Goal: Check status: Check status

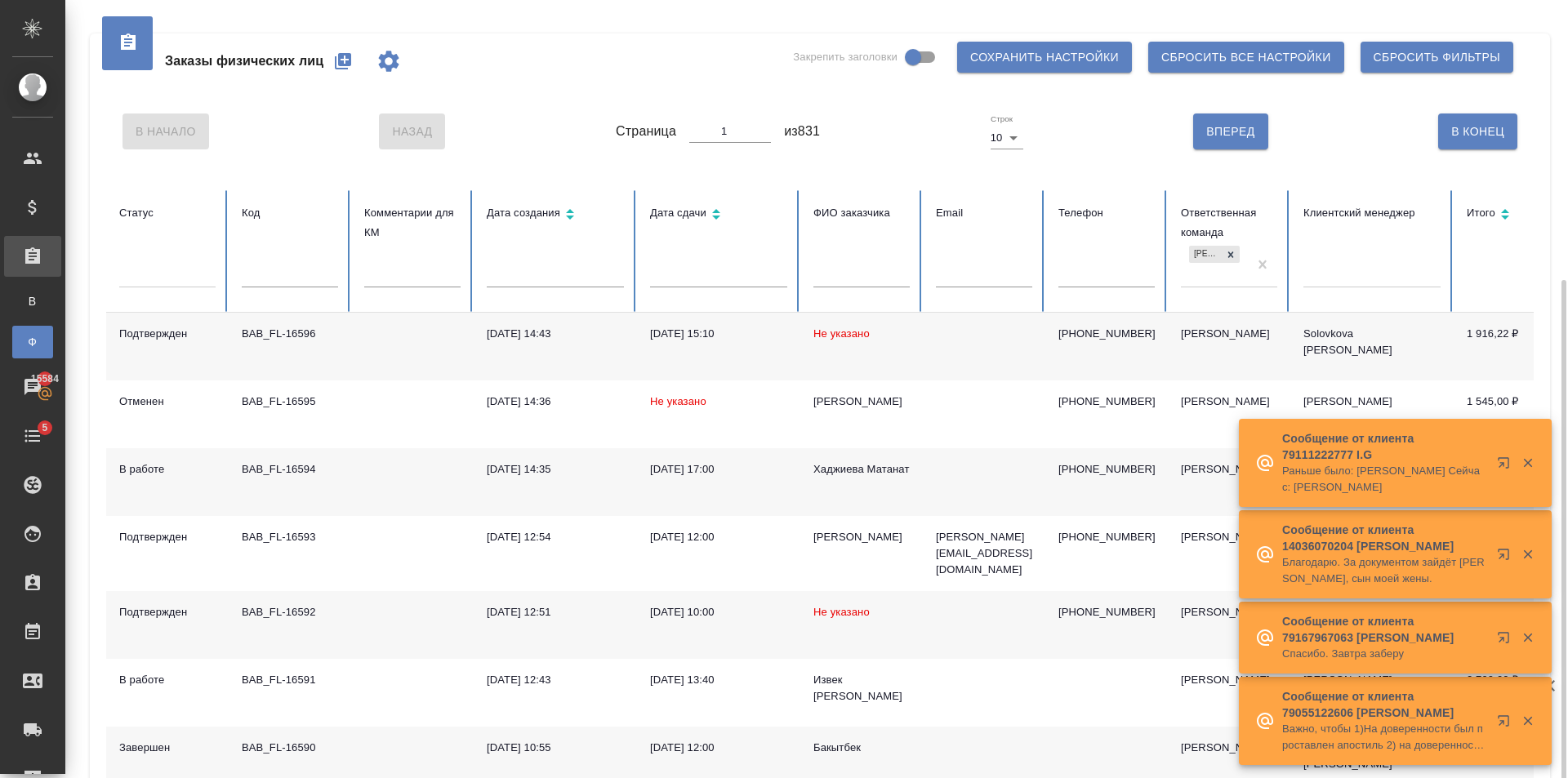
scroll to position [163, 0]
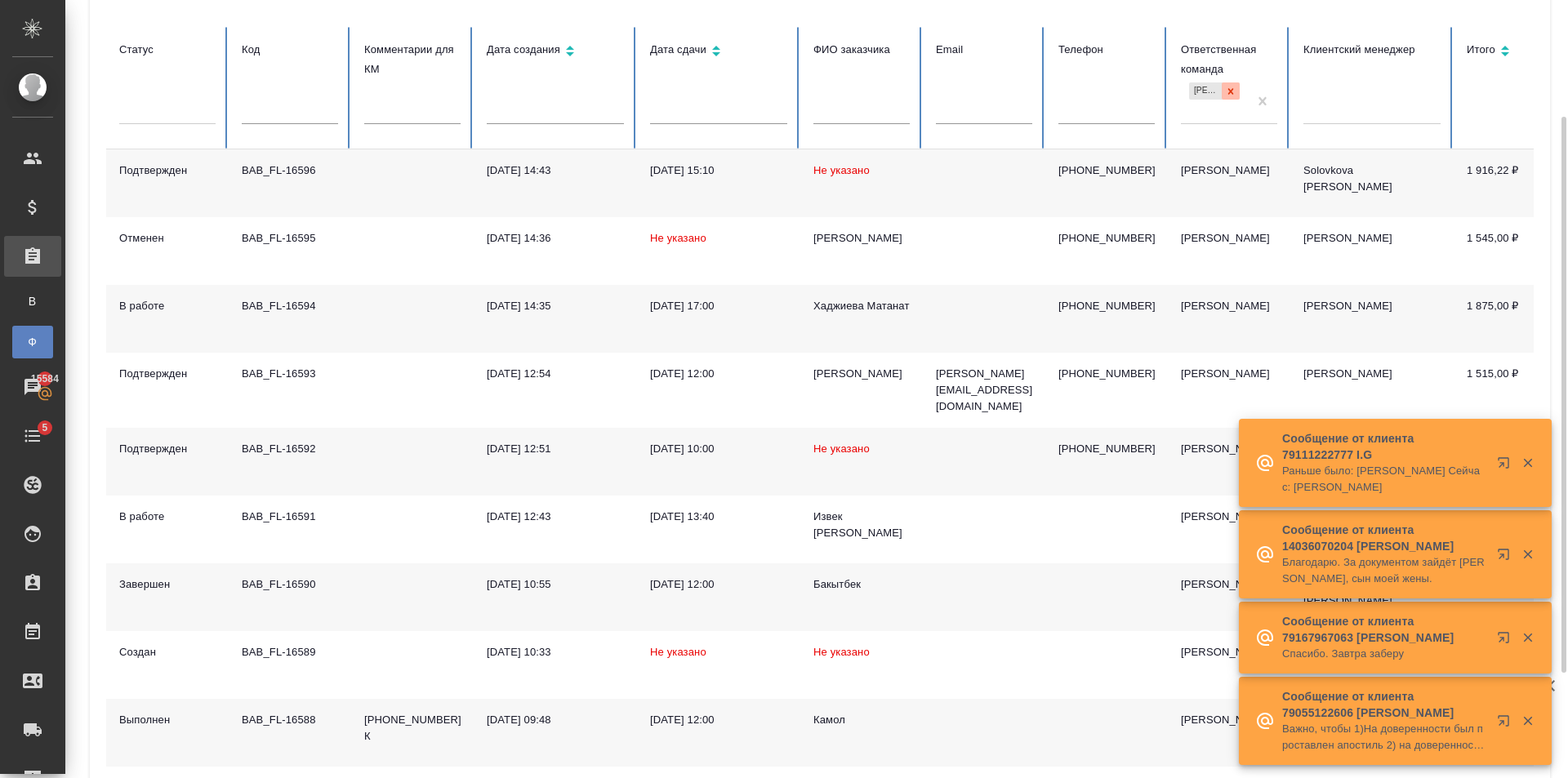
click at [1227, 95] on icon at bounding box center [1230, 91] width 12 height 12
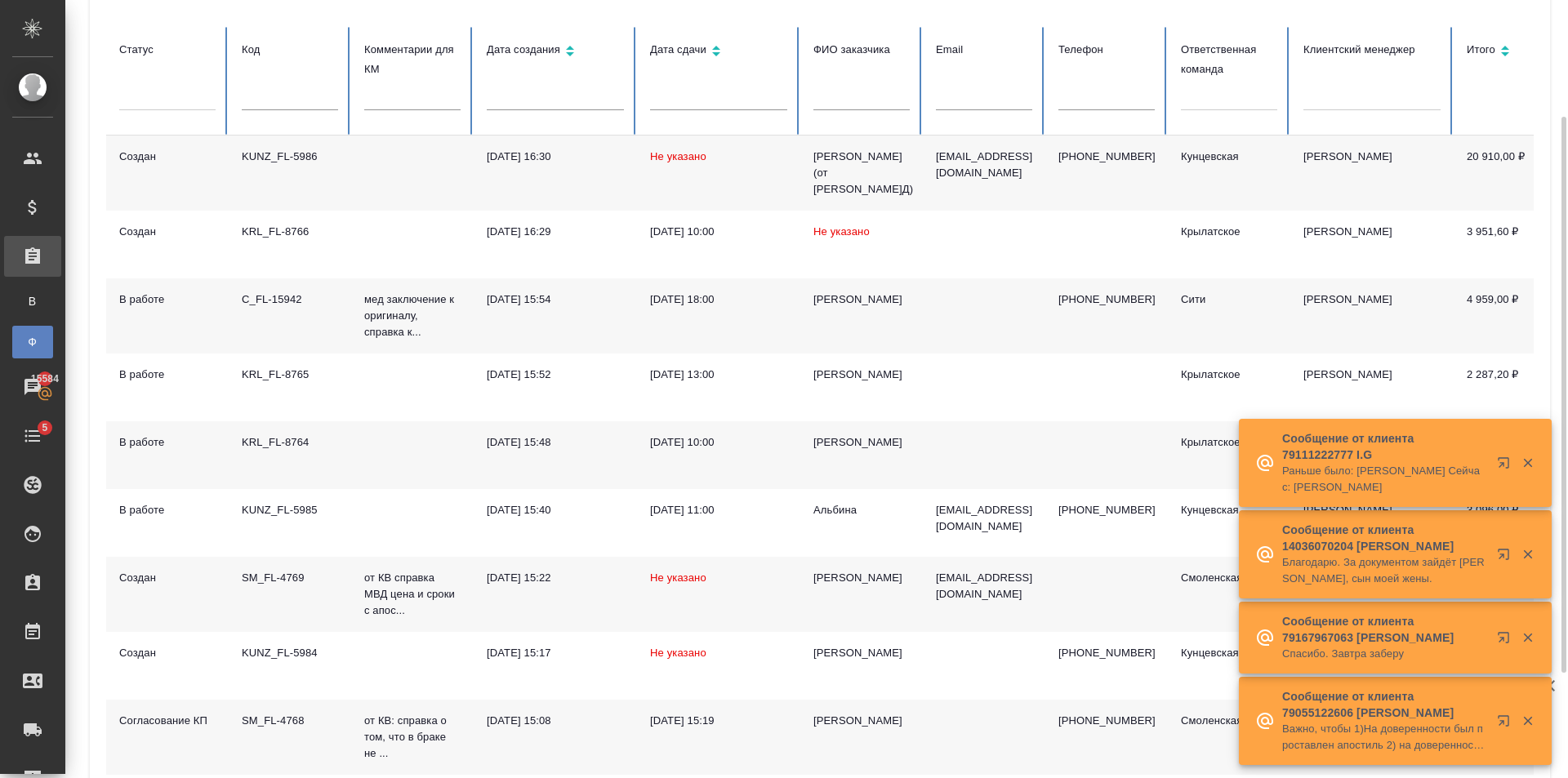
click at [1195, 103] on div at bounding box center [1230, 94] width 97 height 23
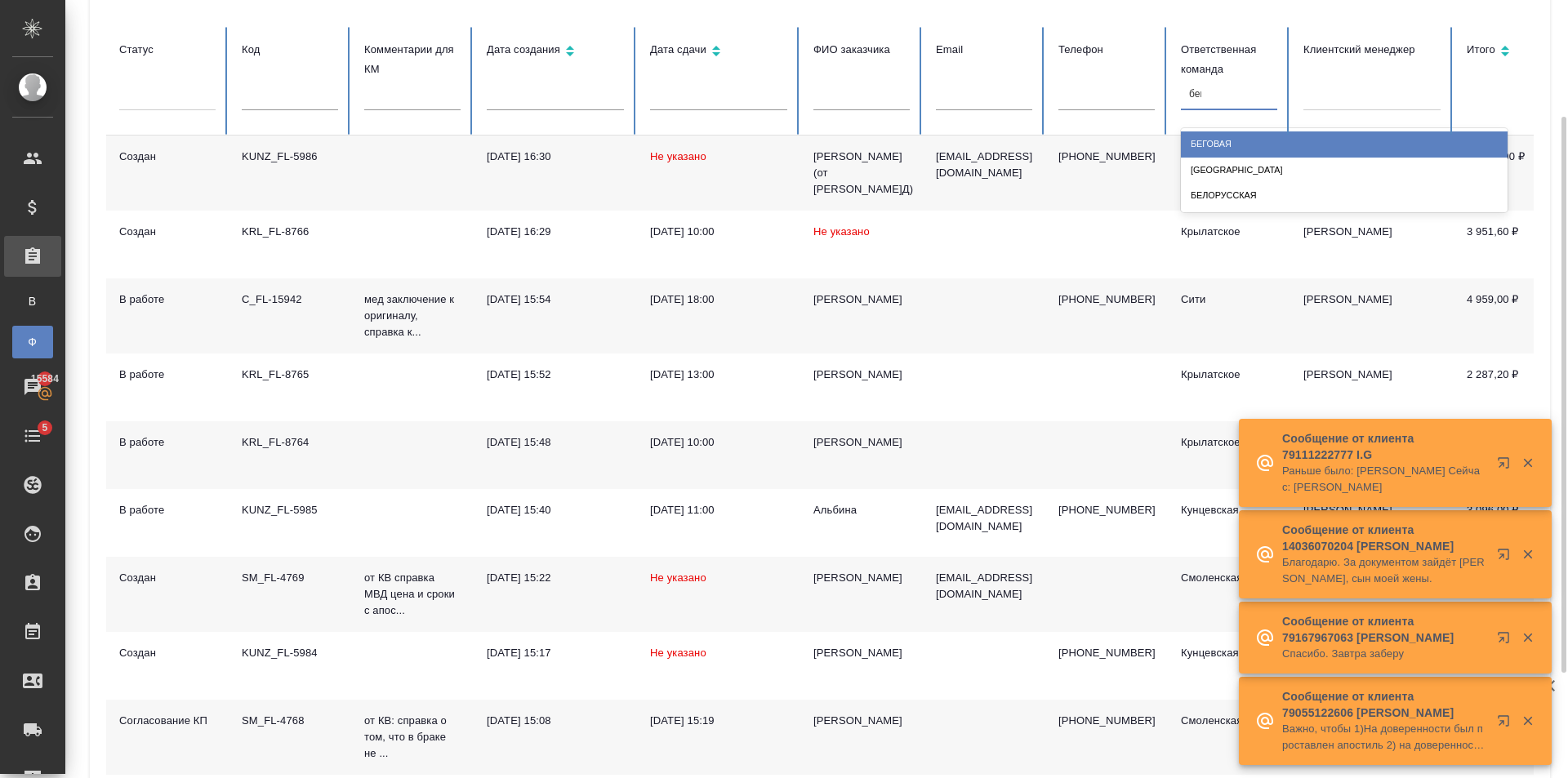
type input "бего"
click at [1241, 154] on div "Беговая" at bounding box center [1344, 144] width 327 height 25
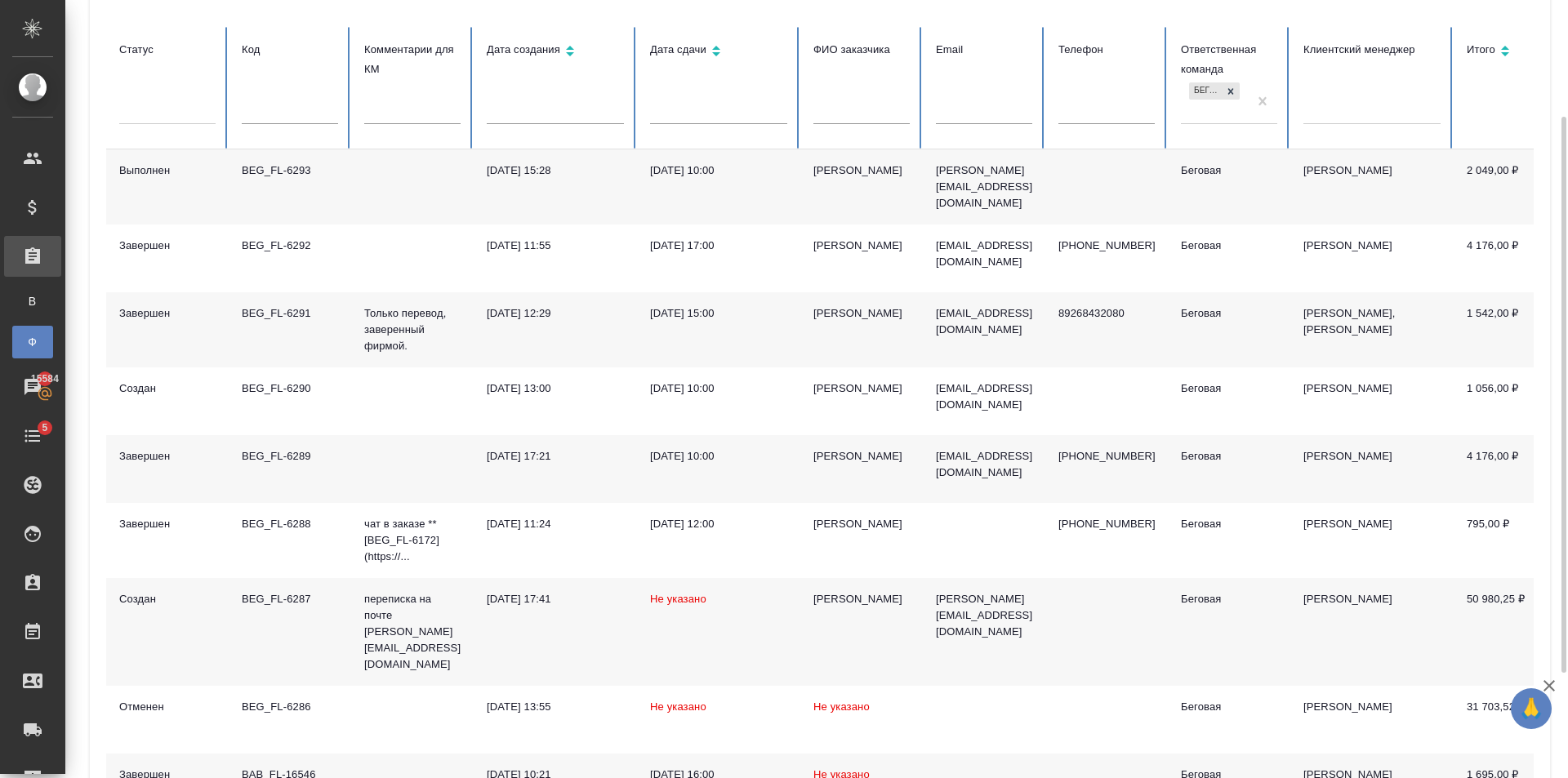
scroll to position [341, 0]
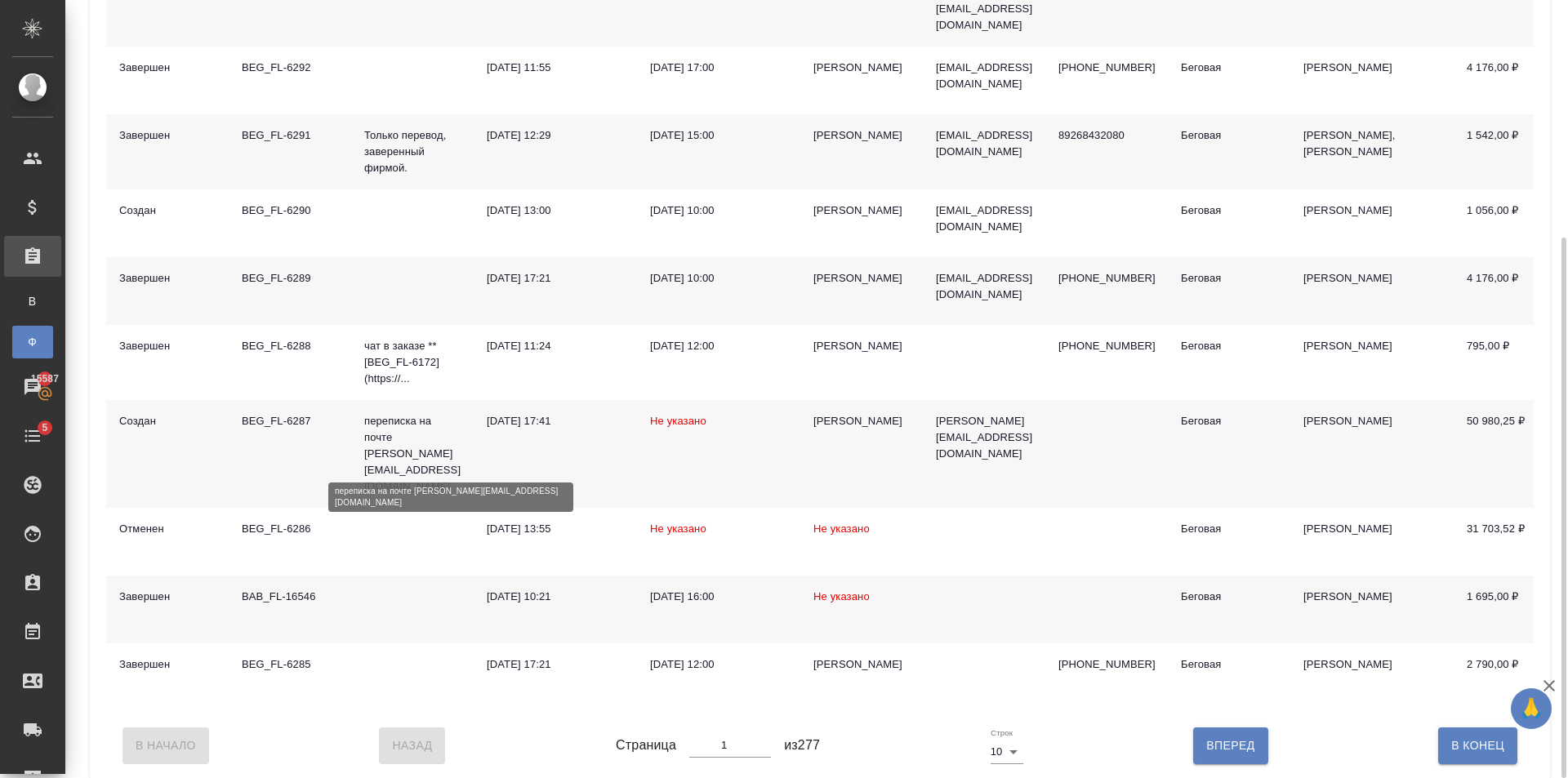
click at [413, 442] on p "переписка на почте jane@direktiva-tk.ru" at bounding box center [413, 453] width 97 height 81
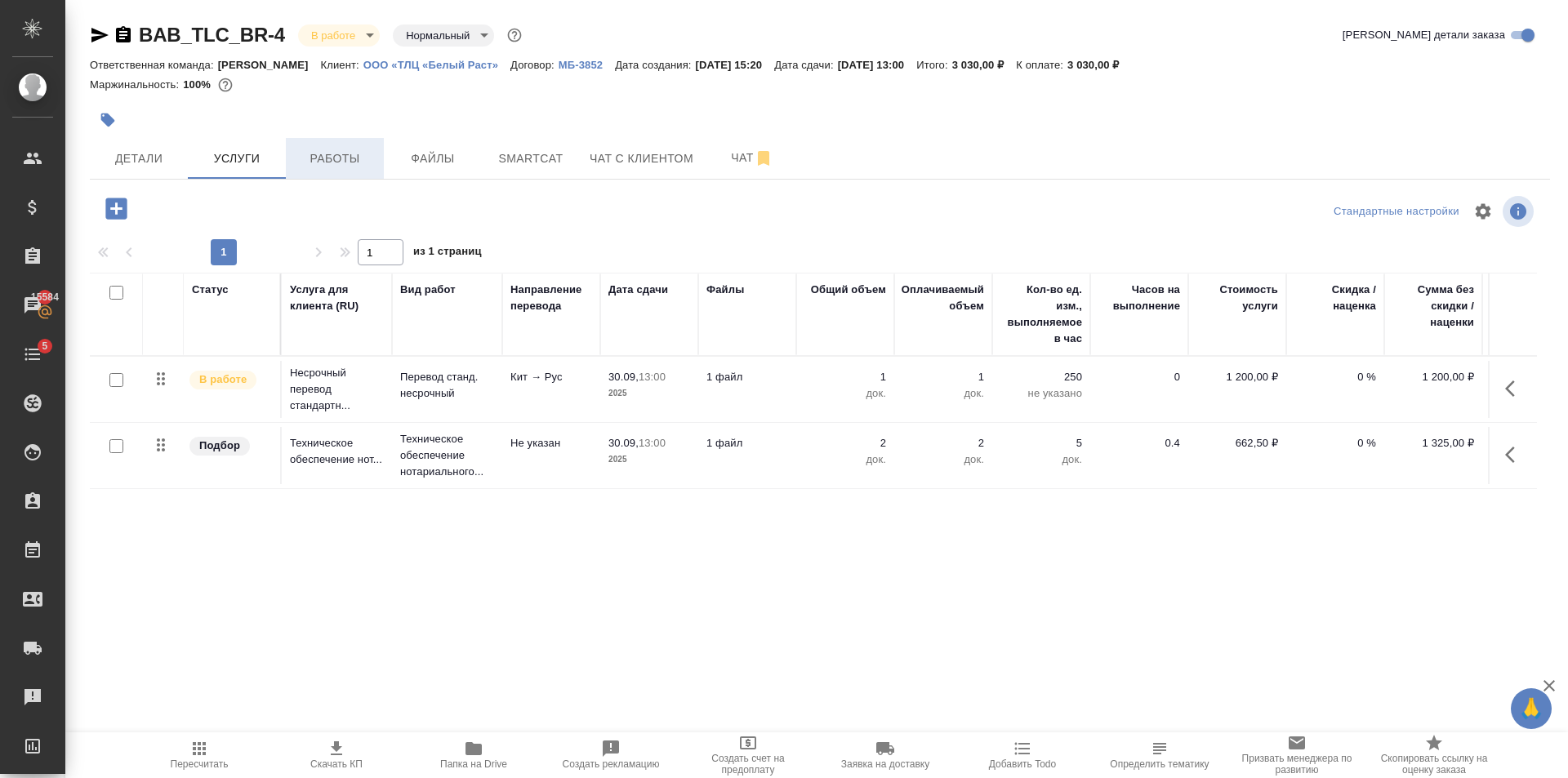
click at [354, 170] on button "Работы" at bounding box center [334, 158] width 98 height 41
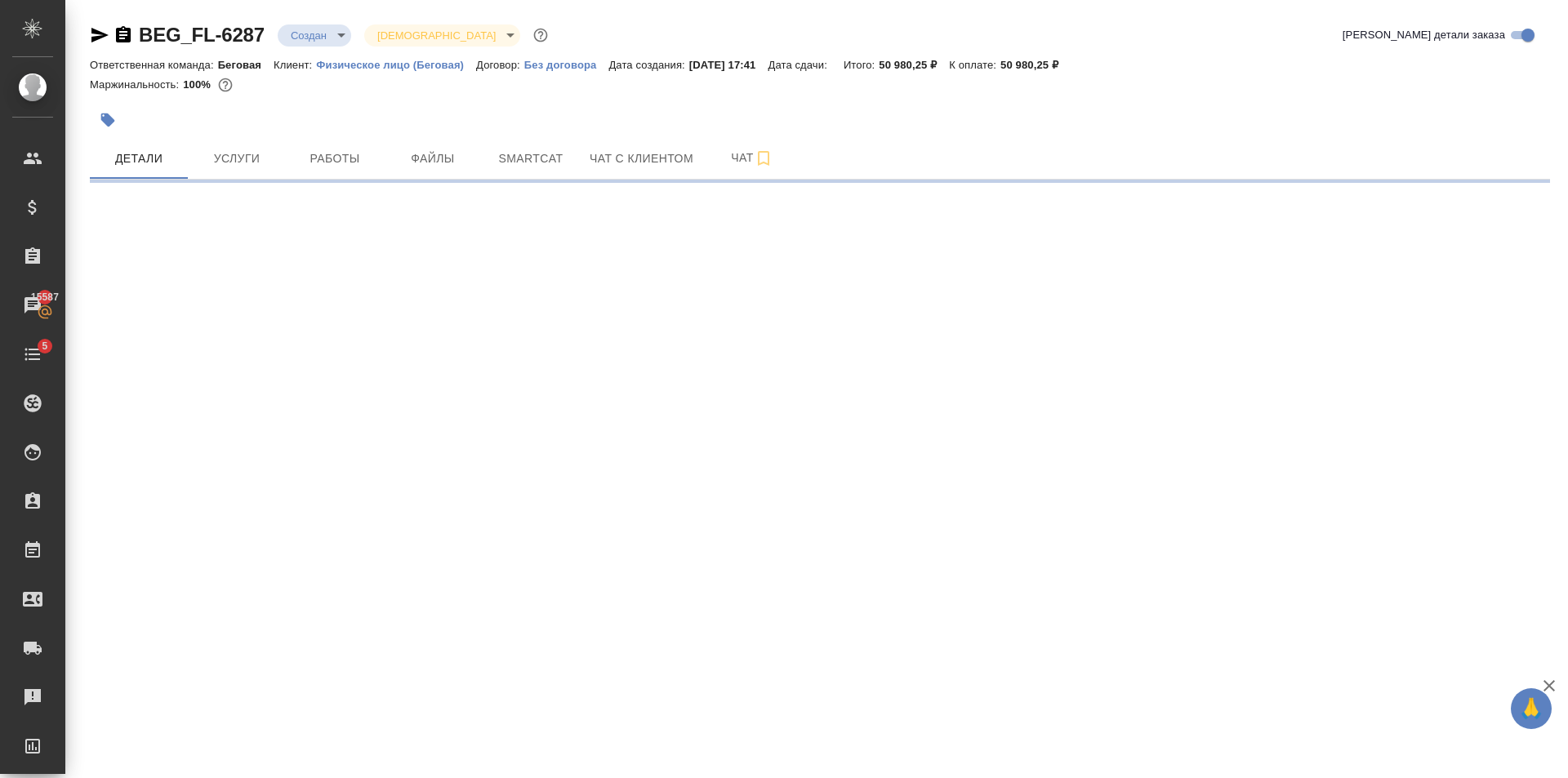
click at [862, 422] on div ".cls-1 fill:#fff; AWATERA Golubev Dmitry Клиенты Спецификации Заказы 15587 Чаты…" at bounding box center [784, 389] width 1568 height 778
select select "RU"
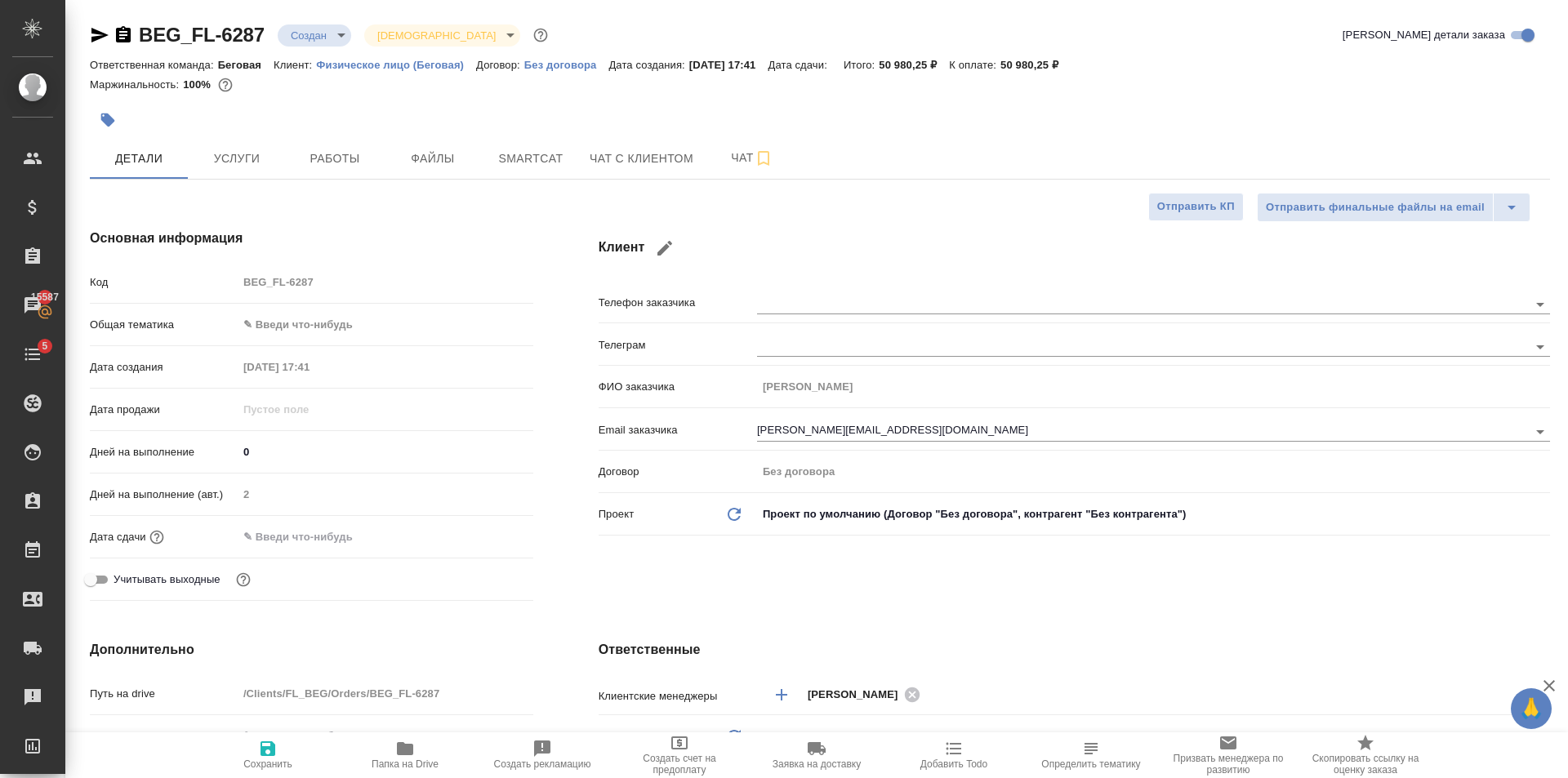
type textarea "x"
click at [863, 433] on input "jane@direktiva-tk.ru" at bounding box center [1115, 432] width 716 height 20
type textarea "x"
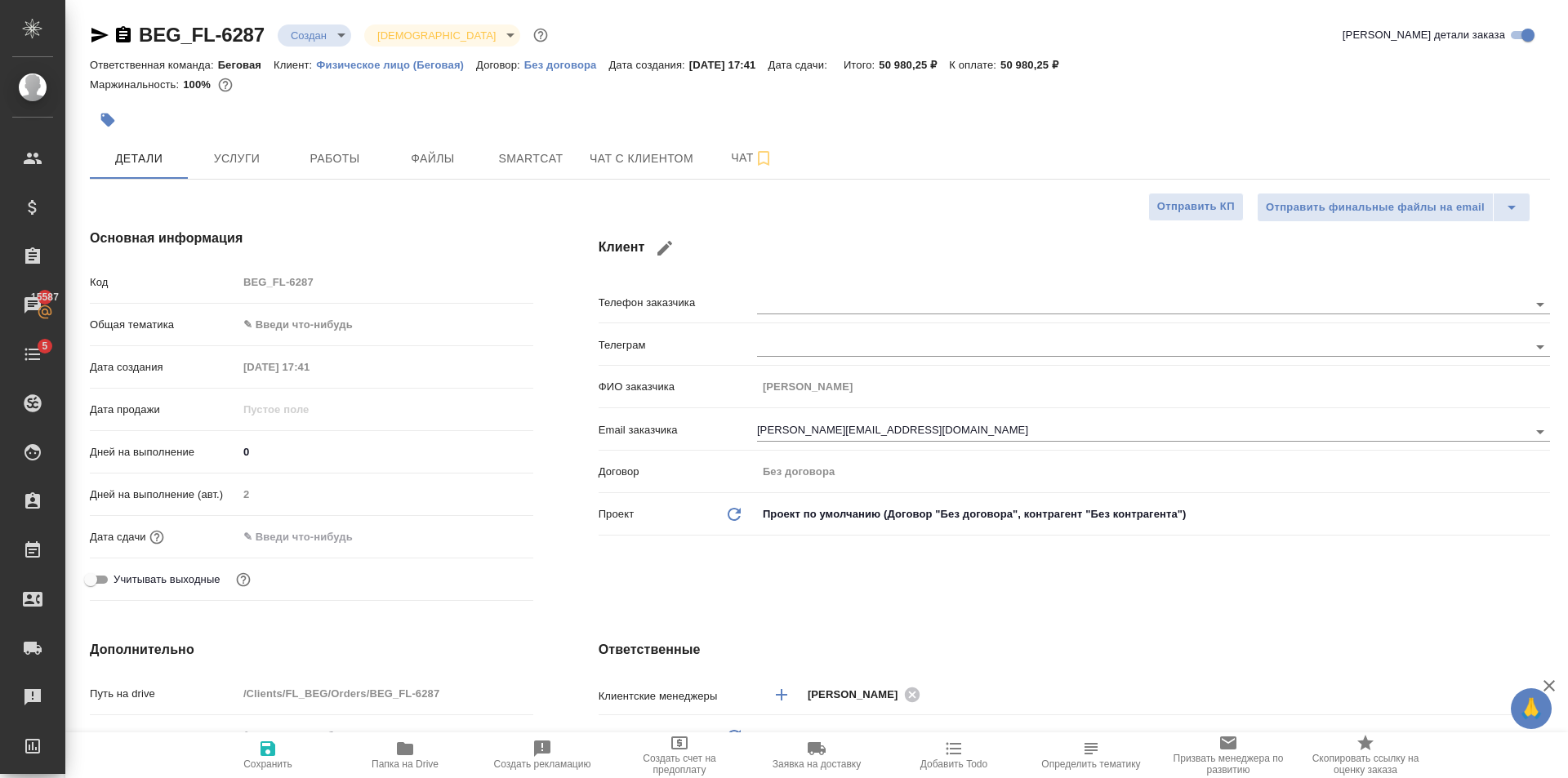
type textarea "x"
